Goal: Transaction & Acquisition: Purchase product/service

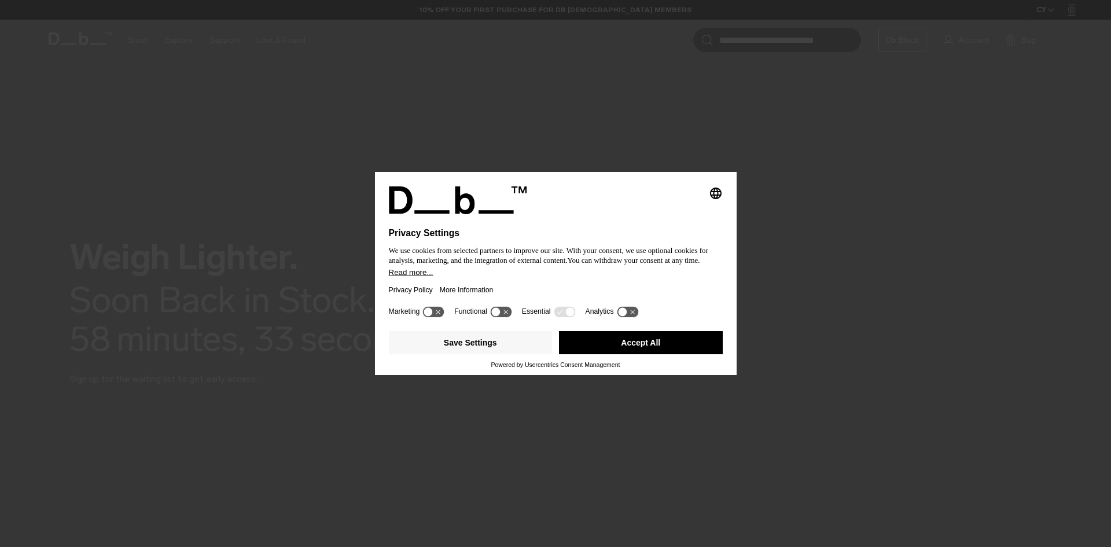
drag, startPoint x: 511, startPoint y: 344, endPoint x: 602, endPoint y: 351, distance: 91.1
click at [601, 351] on div "Save Settings Accept All" at bounding box center [555, 342] width 341 height 23
click at [605, 349] on button "Accept All" at bounding box center [641, 342] width 164 height 23
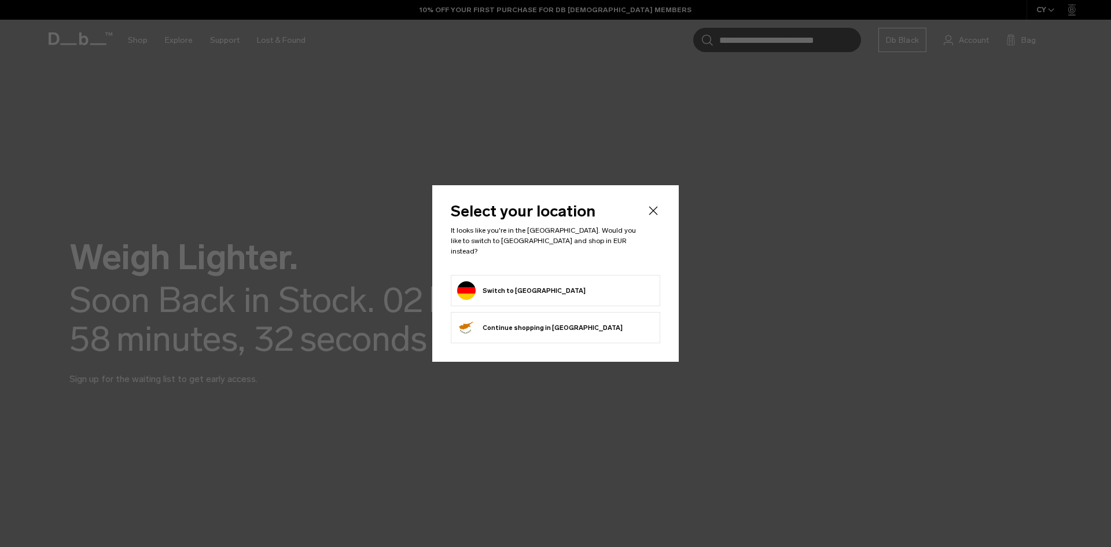
click at [517, 281] on button "Switch to Germany" at bounding box center [521, 290] width 128 height 19
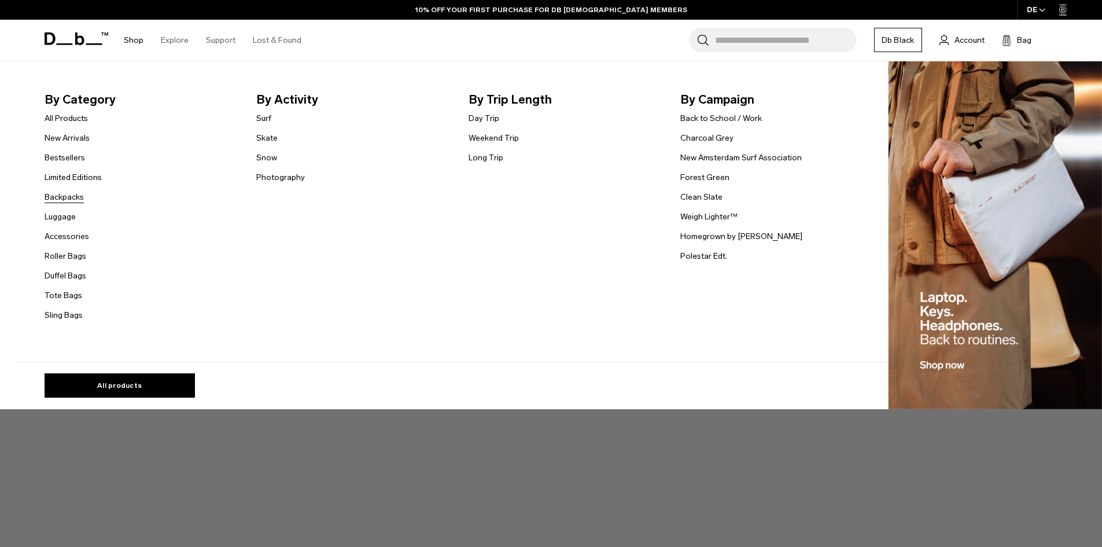
click at [70, 198] on link "Backpacks" at bounding box center [64, 197] width 39 height 12
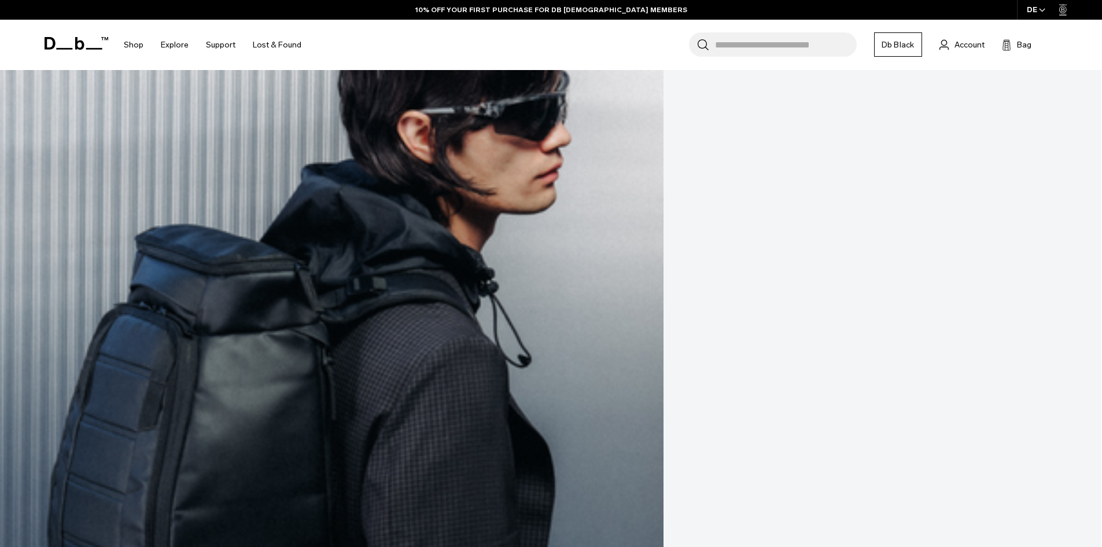
scroll to position [694, 0]
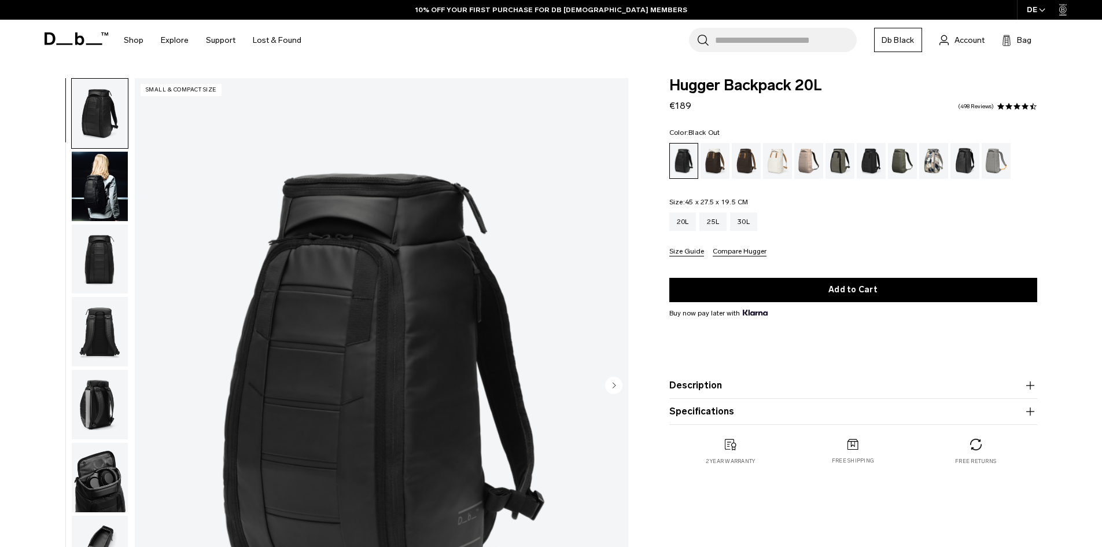
click at [709, 404] on button "Specifications" at bounding box center [853, 411] width 368 height 14
